Goal: Information Seeking & Learning: Learn about a topic

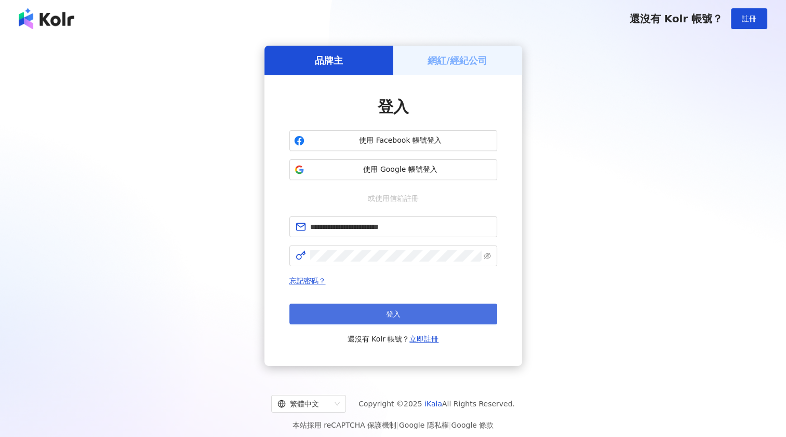
click at [416, 314] on button "登入" at bounding box center [393, 314] width 208 height 21
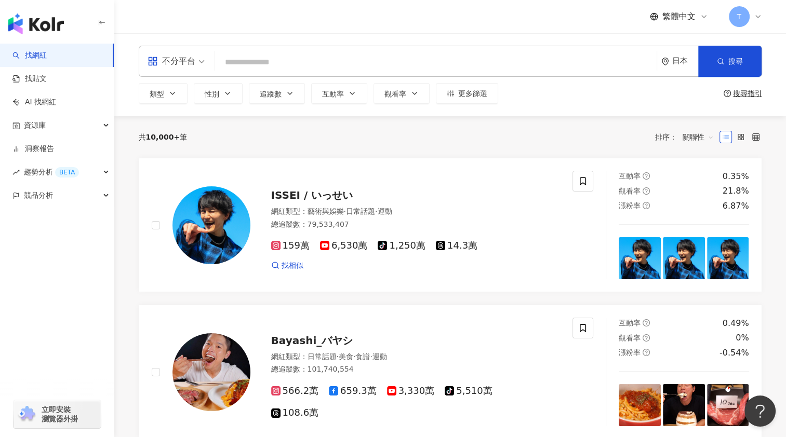
paste input "********"
type input "********"
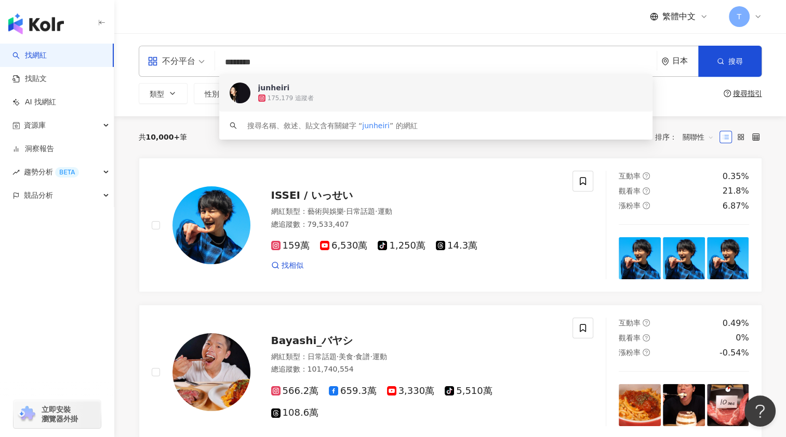
click at [281, 91] on div "junheiri" at bounding box center [274, 88] width 32 height 10
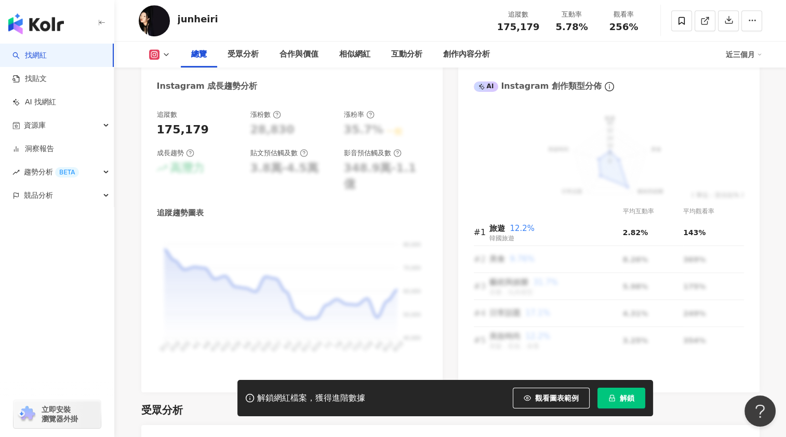
scroll to position [571, 0]
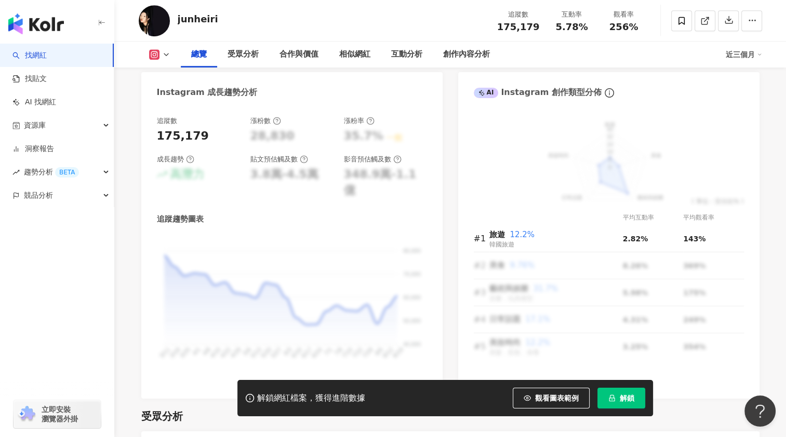
click at [591, 176] on div "旅遊 美食 藝術與娛樂 日常話題 美妝時尚 40 32 24 16 8 0 ( 單位：百分比% )" at bounding box center [609, 160] width 270 height 89
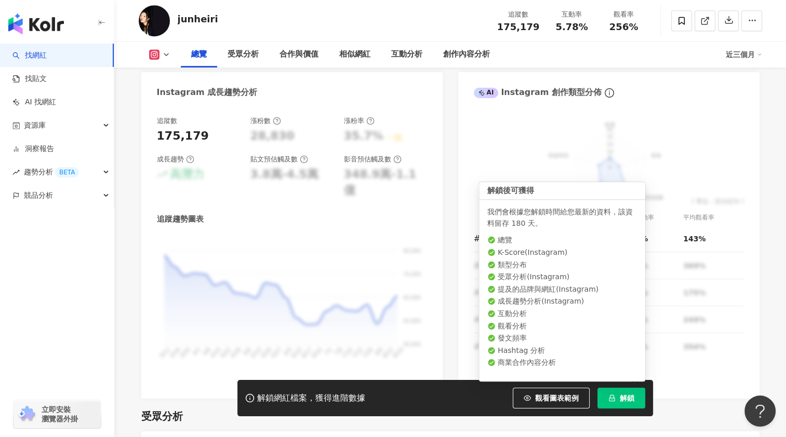
click at [618, 398] on button "解鎖" at bounding box center [621, 398] width 48 height 21
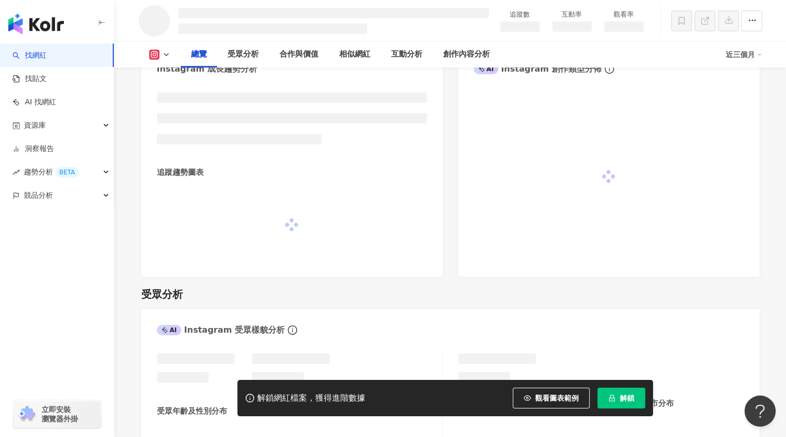
scroll to position [557, 0]
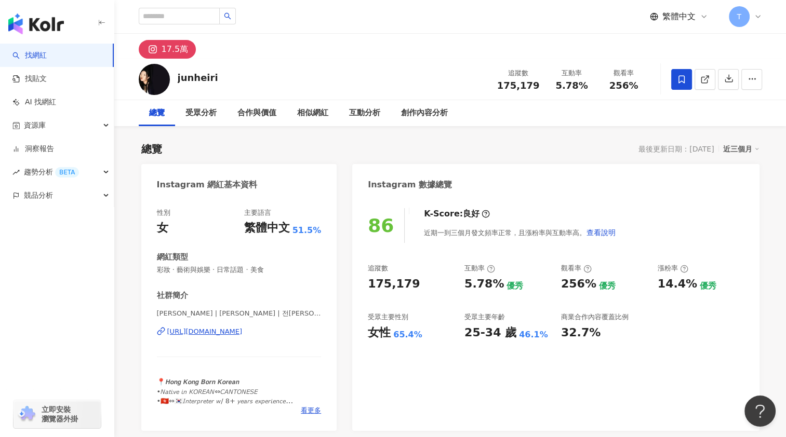
click at [677, 76] on icon at bounding box center [681, 79] width 9 height 9
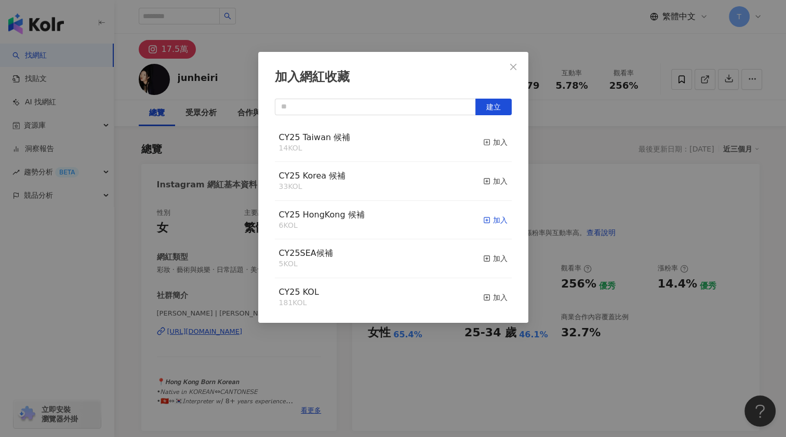
click at [487, 221] on line "button" at bounding box center [487, 220] width 0 height 3
click at [514, 62] on button "Close" at bounding box center [513, 67] width 21 height 21
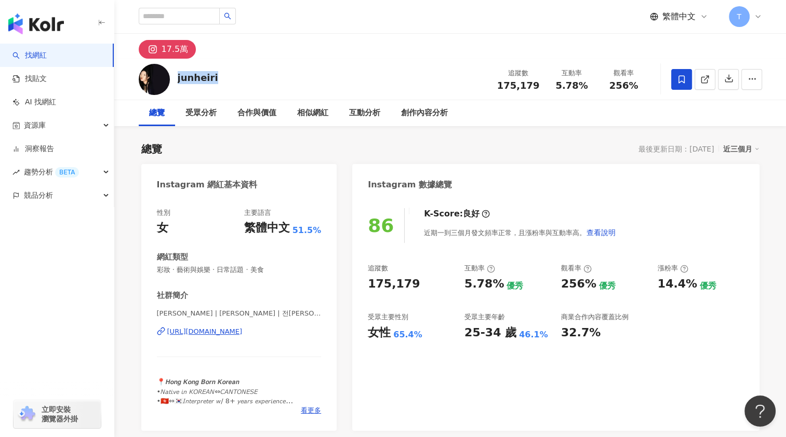
copy div "junheiri"
drag, startPoint x: 177, startPoint y: 81, endPoint x: 212, endPoint y: 79, distance: 35.4
click at [212, 79] on div "junheiri" at bounding box center [198, 77] width 41 height 13
copy div "junheiri"
click at [226, 335] on div "[URL][DOMAIN_NAME]" at bounding box center [204, 331] width 75 height 9
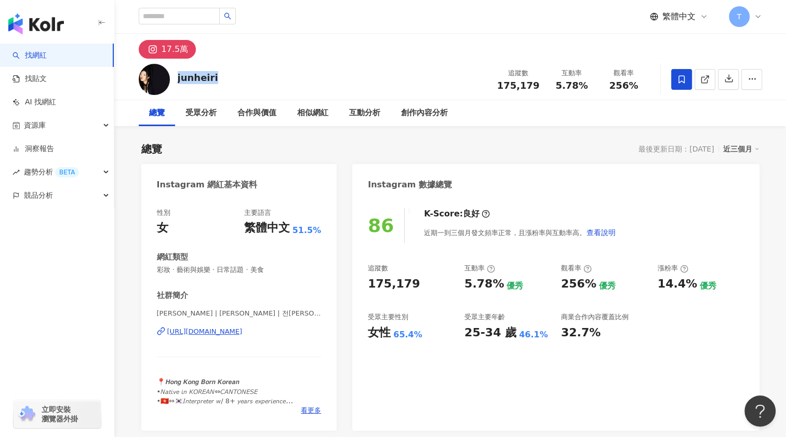
click at [349, 144] on div "總覽 最後更新日期：[DATE] 近三個月" at bounding box center [450, 149] width 618 height 15
click at [312, 74] on div "junheiri 追蹤數 175,179 互動率 5.78% 觀看率 256%" at bounding box center [450, 79] width 665 height 41
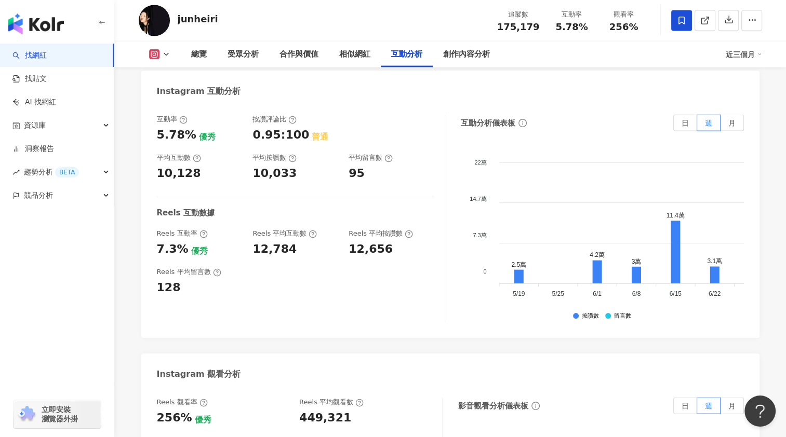
scroll to position [2182, 0]
